Goal: Transaction & Acquisition: Purchase product/service

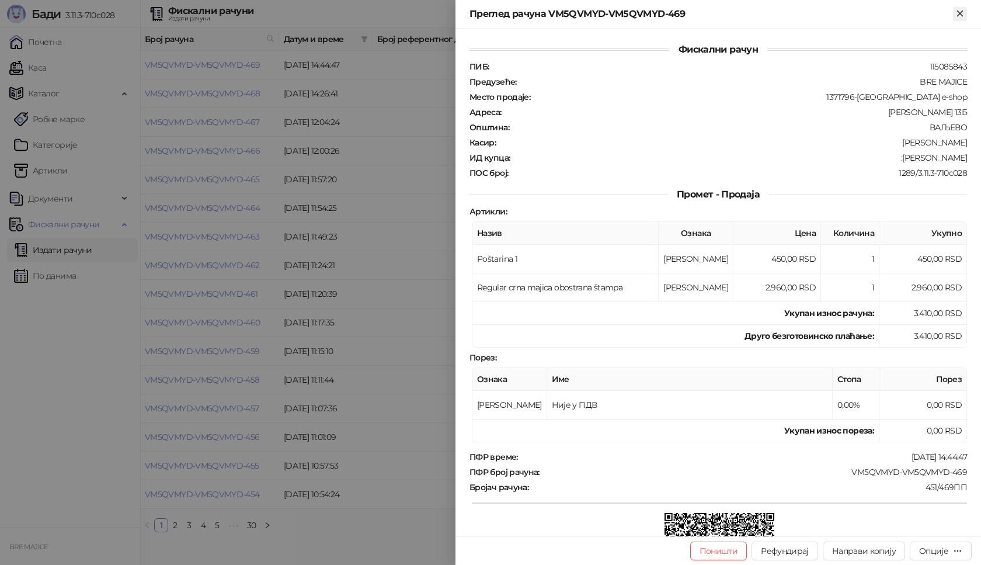
click at [964, 11] on icon "Close" at bounding box center [960, 13] width 11 height 11
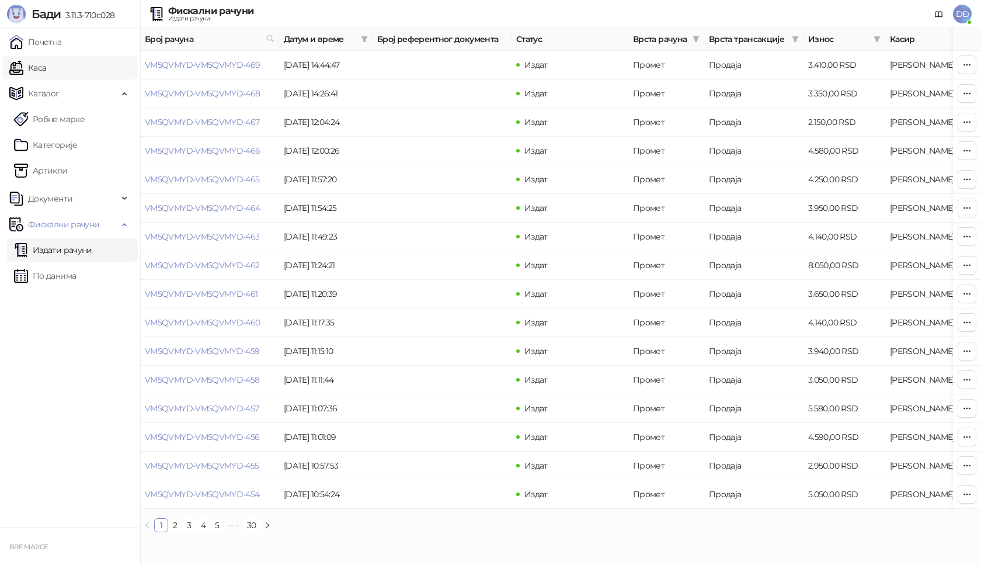
click at [46, 69] on link "Каса" at bounding box center [27, 67] width 37 height 23
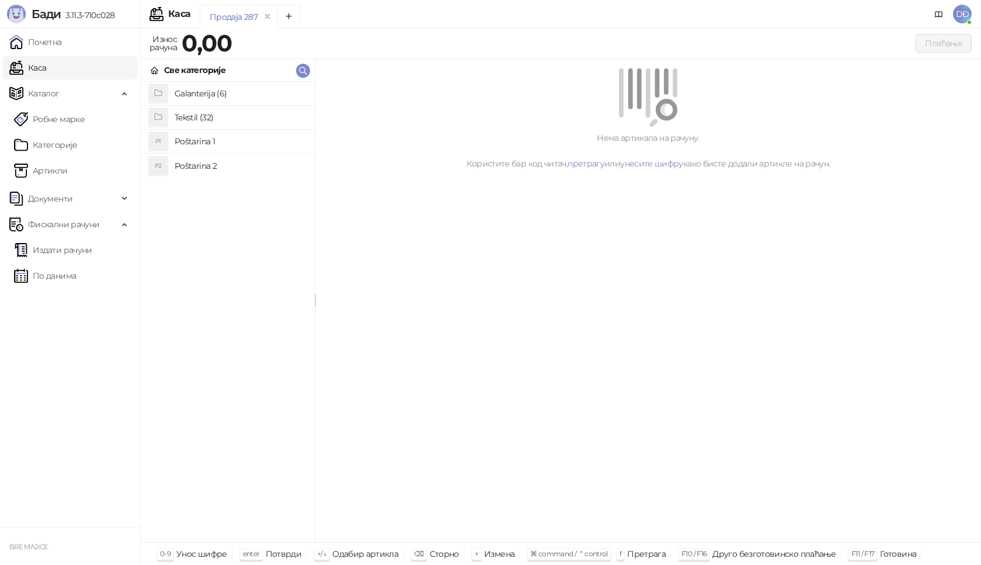
click at [204, 118] on h4 "Tekstil (32)" at bounding box center [240, 117] width 131 height 19
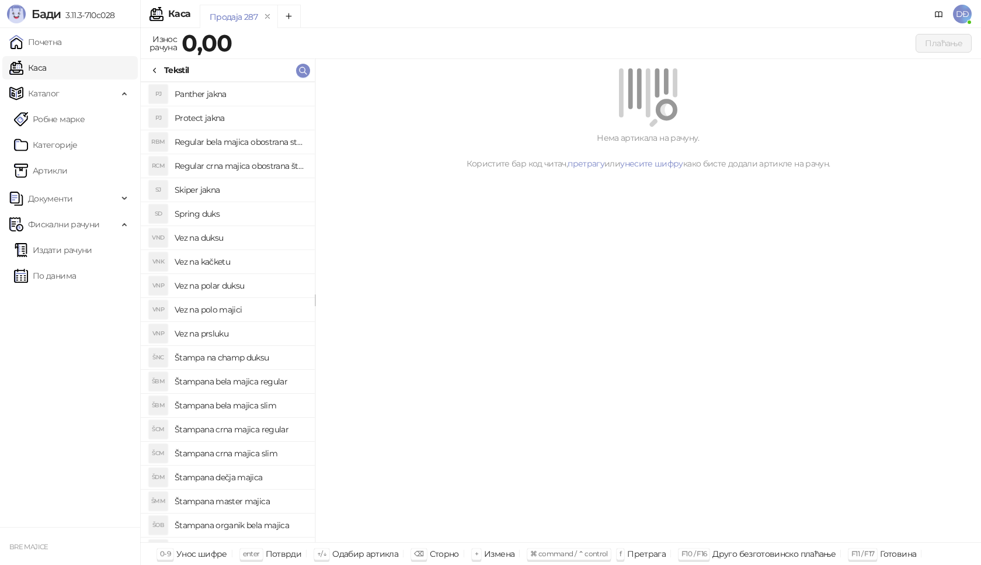
scroll to position [117, 0]
click at [258, 433] on h4 "Štampana crna majica slim" at bounding box center [240, 431] width 131 height 19
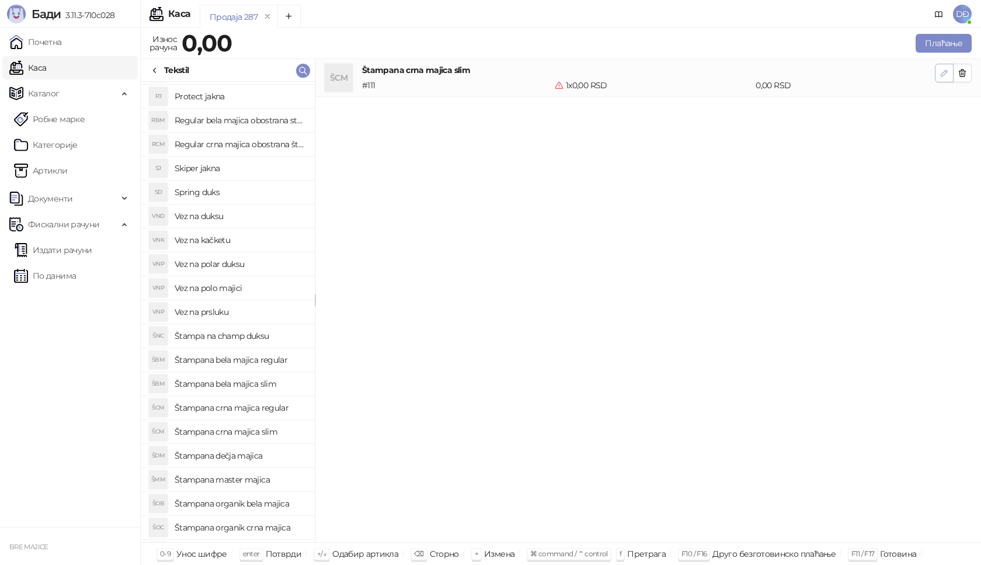
click at [944, 73] on icon "button" at bounding box center [944, 72] width 9 height 9
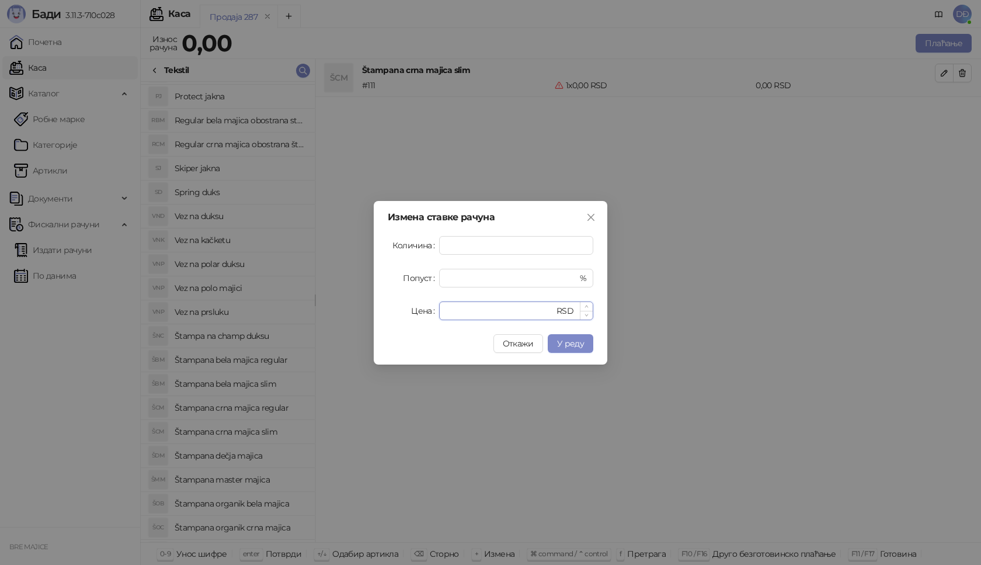
drag, startPoint x: 453, startPoint y: 309, endPoint x: 442, endPoint y: 311, distance: 11.3
click at [442, 311] on div "* RSD" at bounding box center [516, 310] width 154 height 19
type input "****"
click at [576, 344] on span "У реду" at bounding box center [570, 343] width 27 height 11
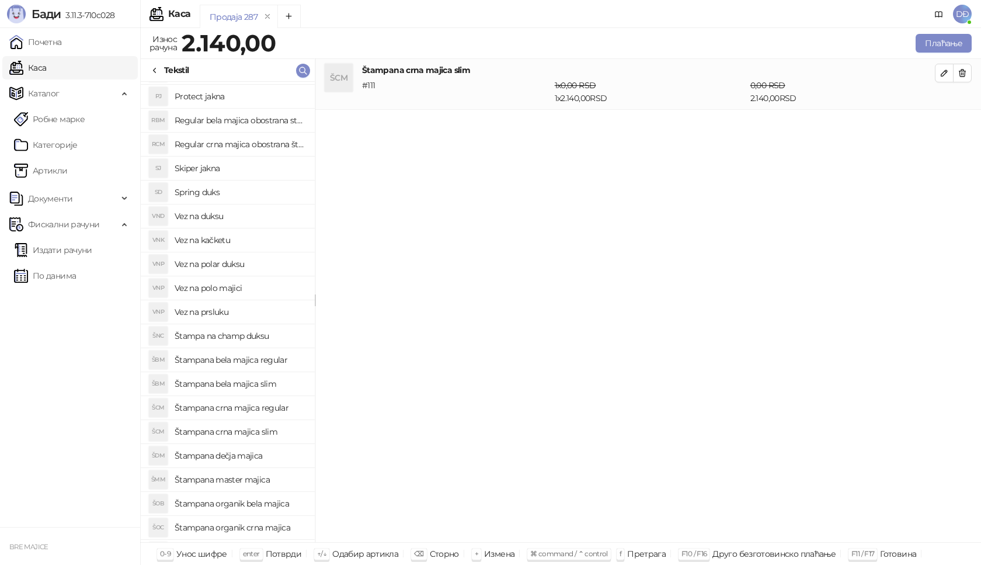
click at [156, 68] on icon at bounding box center [155, 70] width 2 height 5
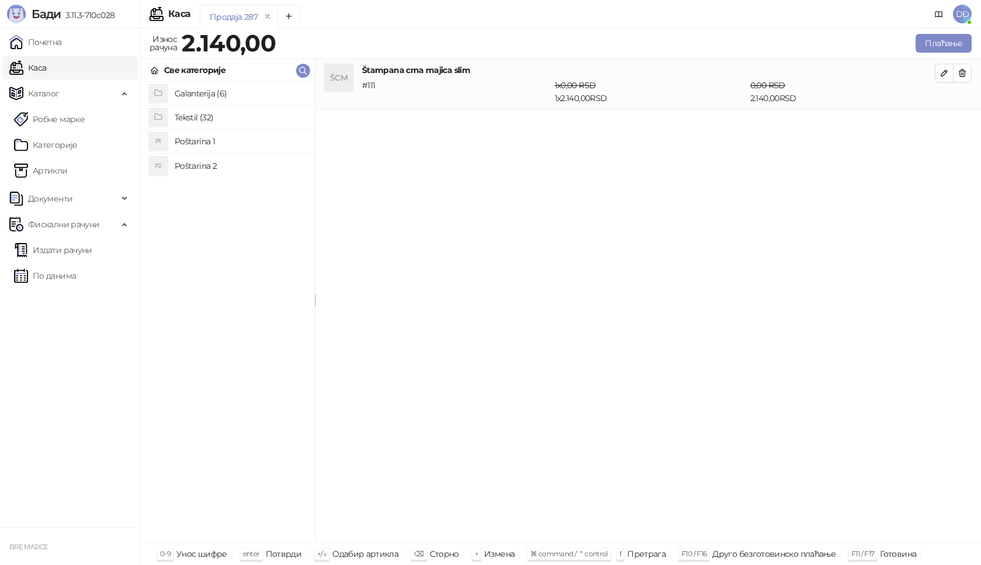
click at [207, 141] on h4 "Poštarina 1" at bounding box center [240, 141] width 131 height 19
click at [942, 39] on button "Плаћање" at bounding box center [944, 43] width 56 height 19
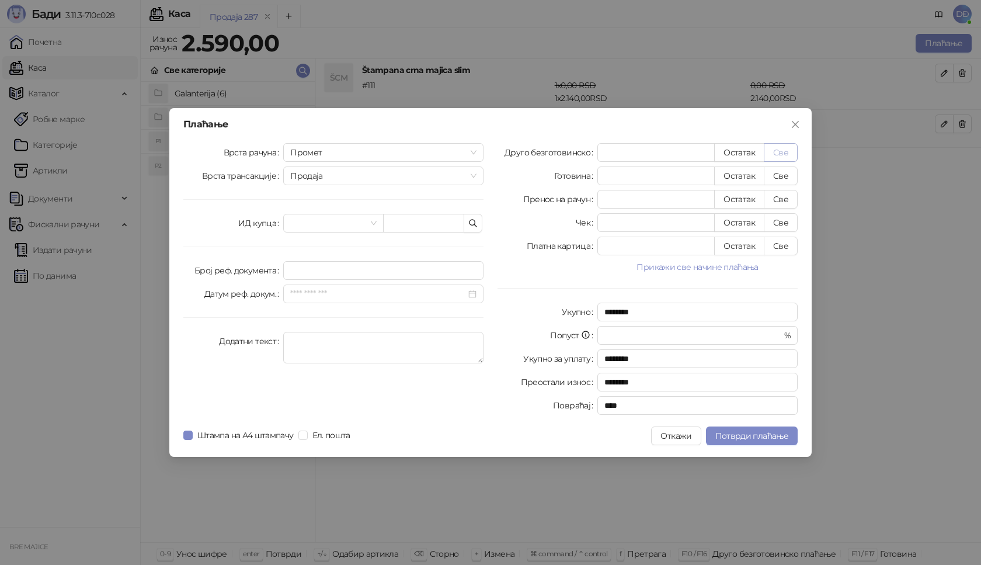
click at [783, 151] on button "Све" at bounding box center [781, 152] width 34 height 19
type input "****"
click at [397, 222] on input "text" at bounding box center [423, 223] width 81 height 19
paste input "**********"
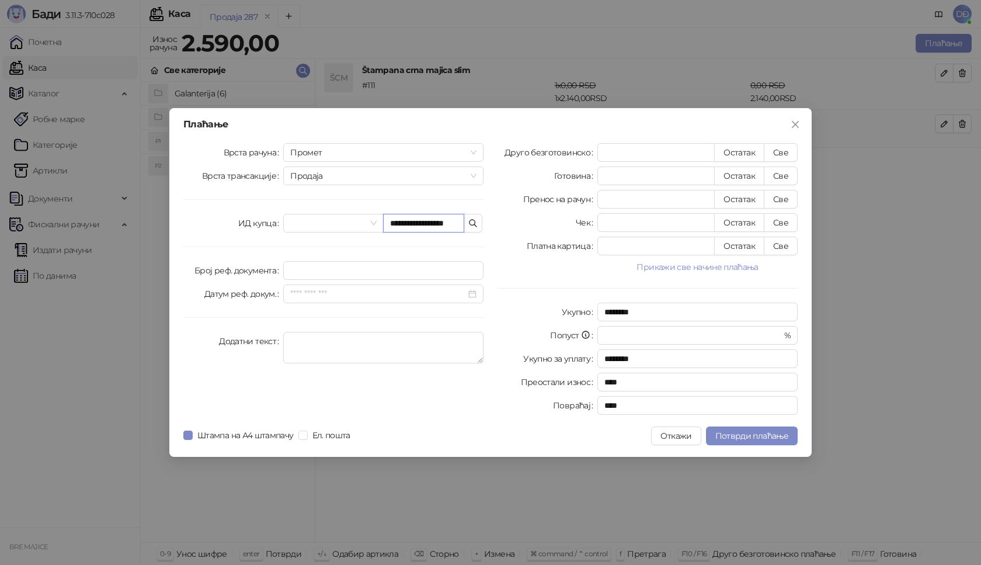
scroll to position [0, 9]
type input "**********"
click at [763, 436] on span "Потврди плаћање" at bounding box center [752, 435] width 73 height 11
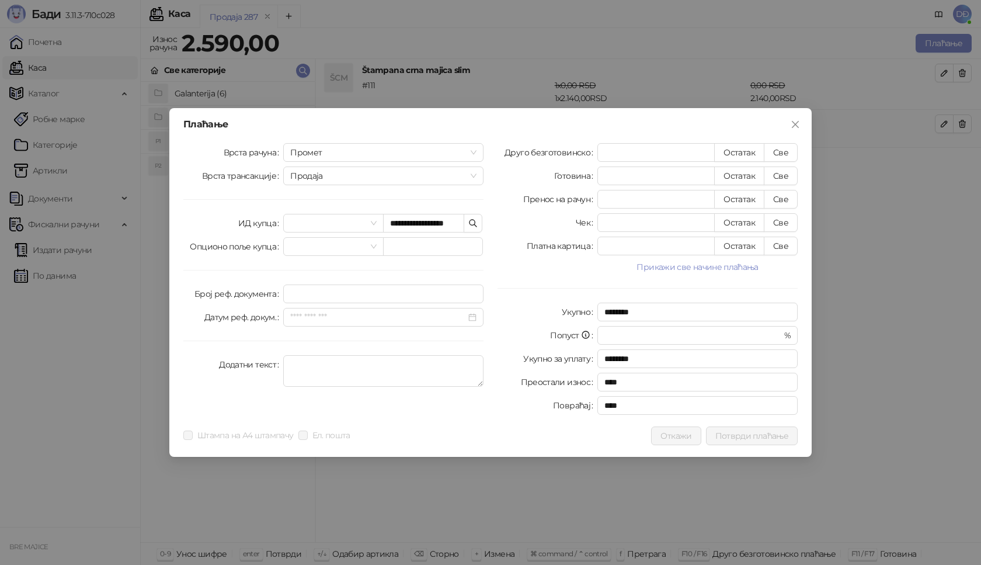
scroll to position [0, 0]
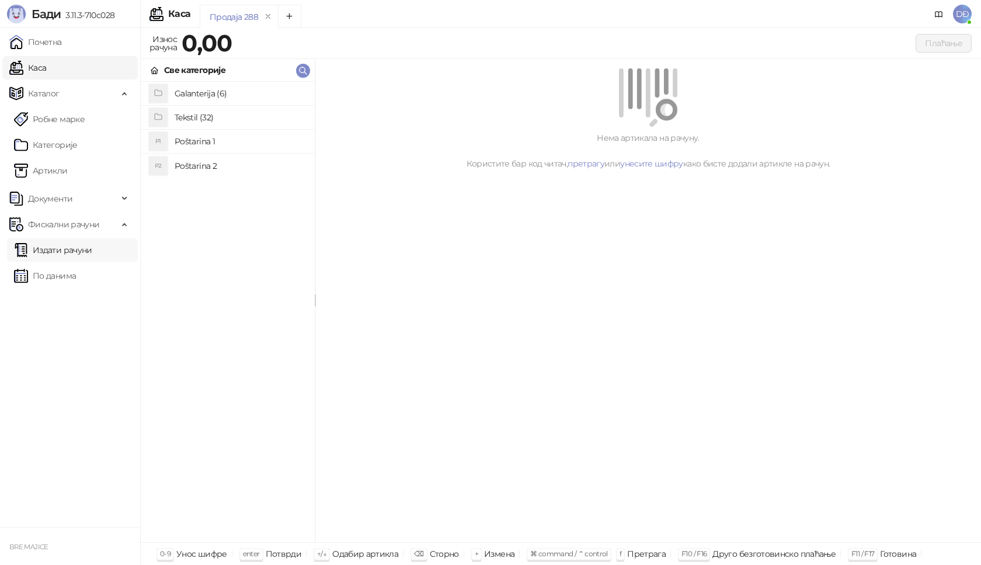
click at [68, 250] on link "Издати рачуни" at bounding box center [53, 249] width 78 height 23
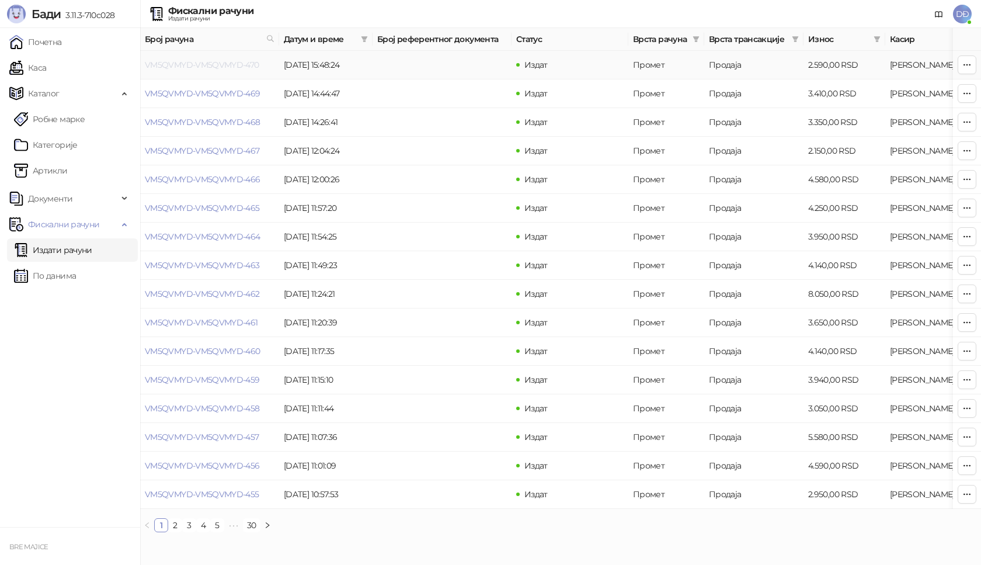
click at [218, 64] on link "VM5QVMYD-VM5QVMYD-470" at bounding box center [202, 65] width 114 height 11
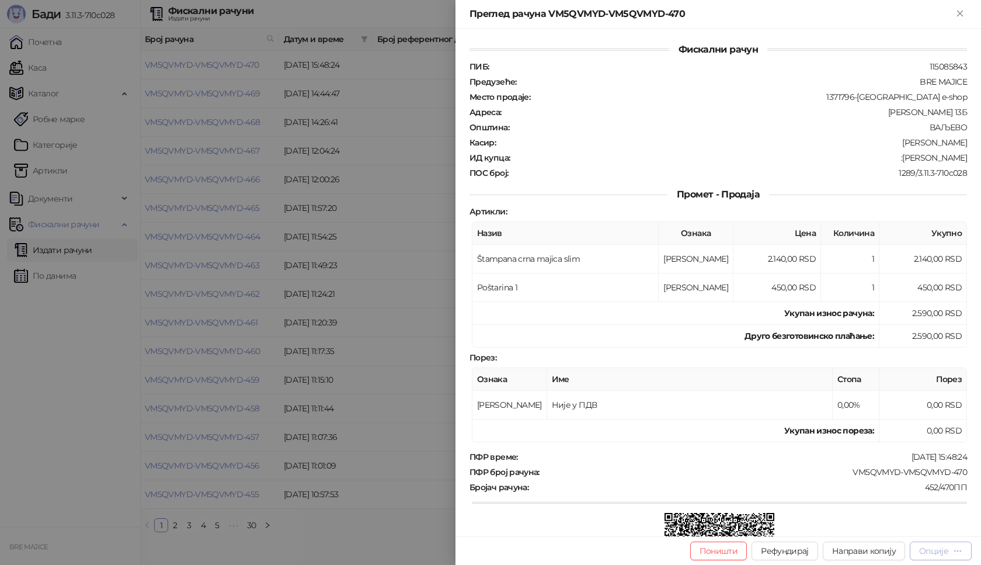
click at [958, 552] on icon "button" at bounding box center [957, 550] width 9 height 9
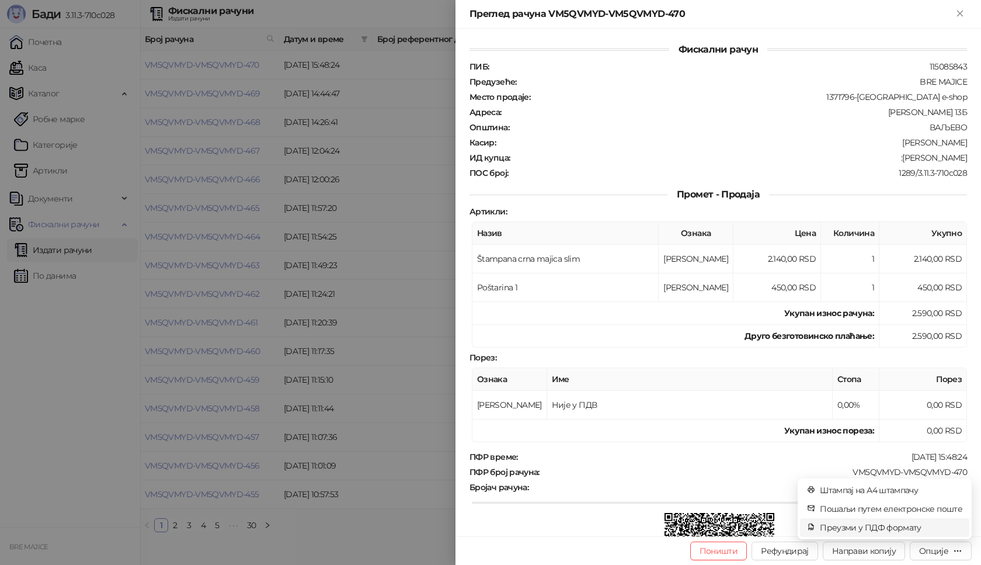
click at [888, 528] on span "Преузми у ПДФ формату" at bounding box center [891, 527] width 143 height 13
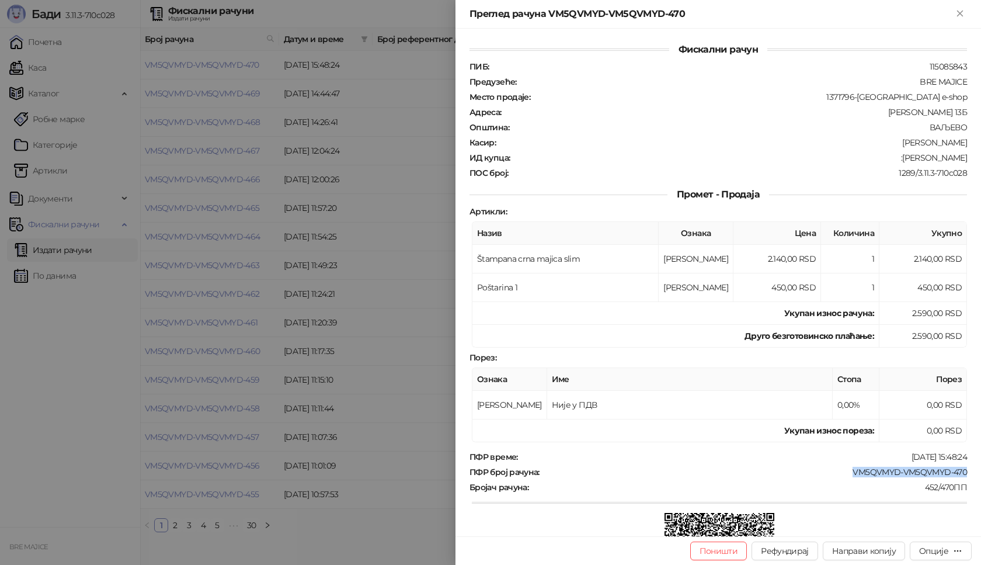
drag, startPoint x: 844, startPoint y: 470, endPoint x: 961, endPoint y: 471, distance: 117.4
click at [961, 471] on div "Фискални рачун ПИБ : 115085843 Предузеће : BRE MAJICE Место продаје : 1371796-B…" at bounding box center [719, 283] width 526 height 508
copy div "VM5QVMYD-VM5QVMYD-470"
